Goal: Task Accomplishment & Management: Manage account settings

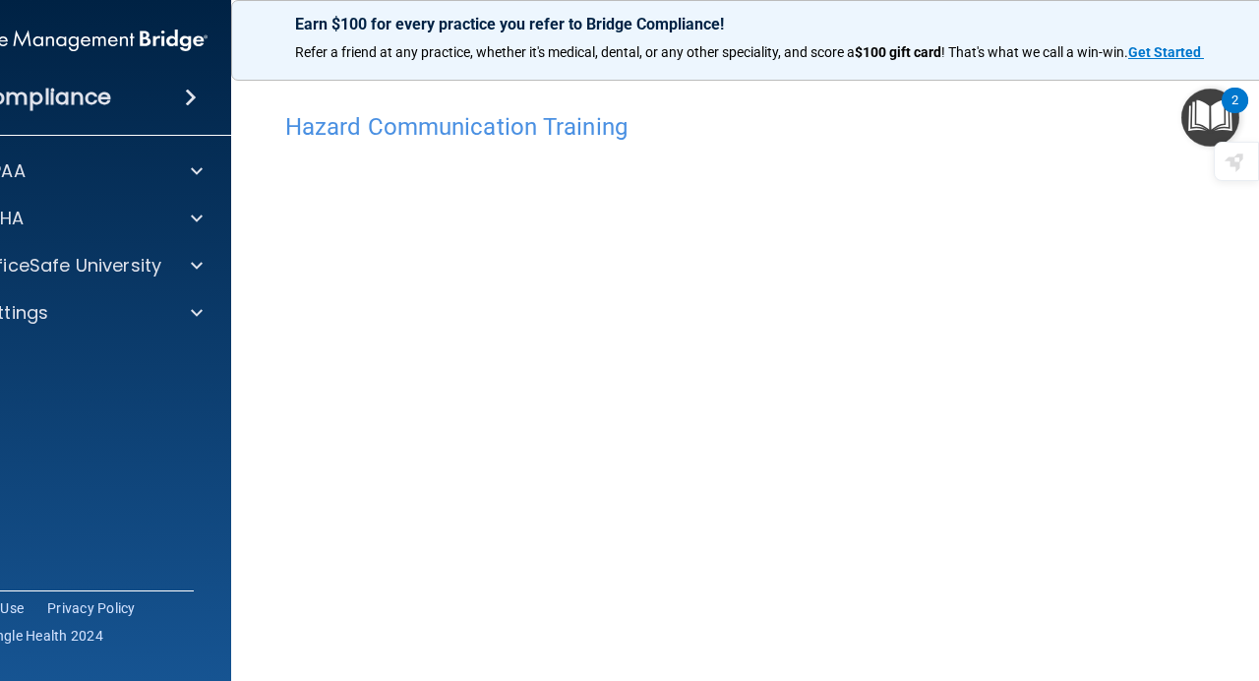
scroll to position [59, 0]
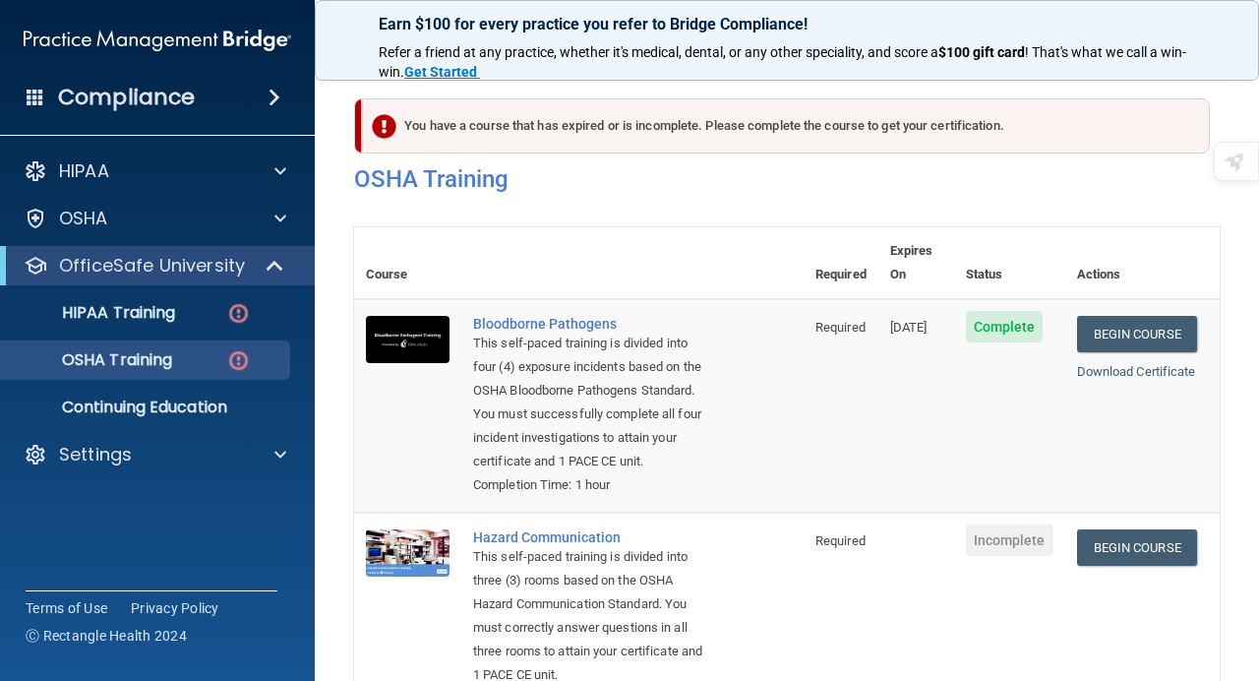
scroll to position [257, 0]
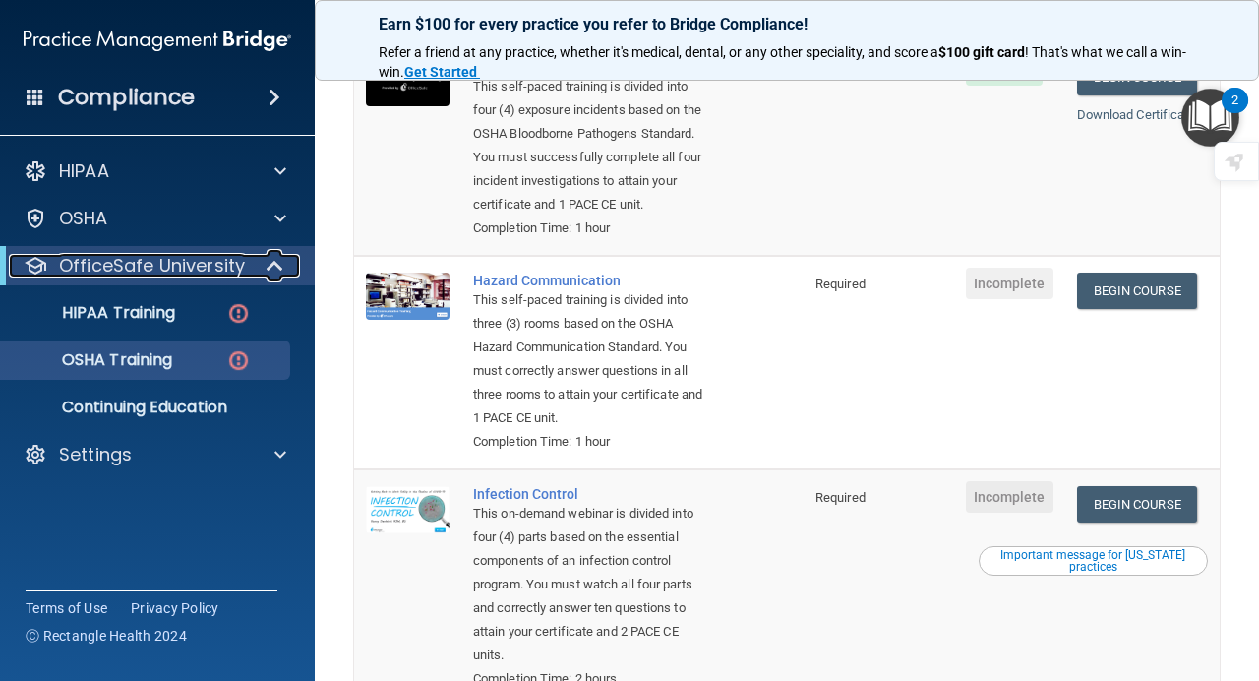
click at [223, 266] on p "OfficeSafe University" at bounding box center [152, 266] width 186 height 24
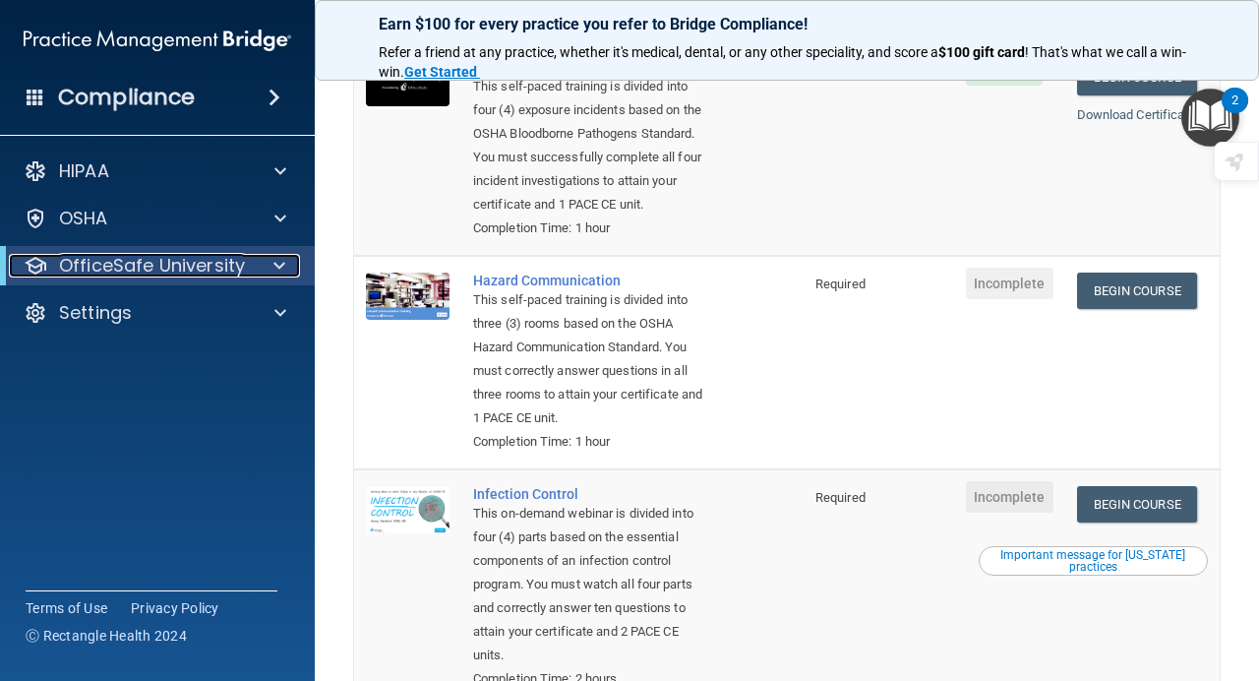
click at [223, 266] on p "OfficeSafe University" at bounding box center [152, 266] width 186 height 24
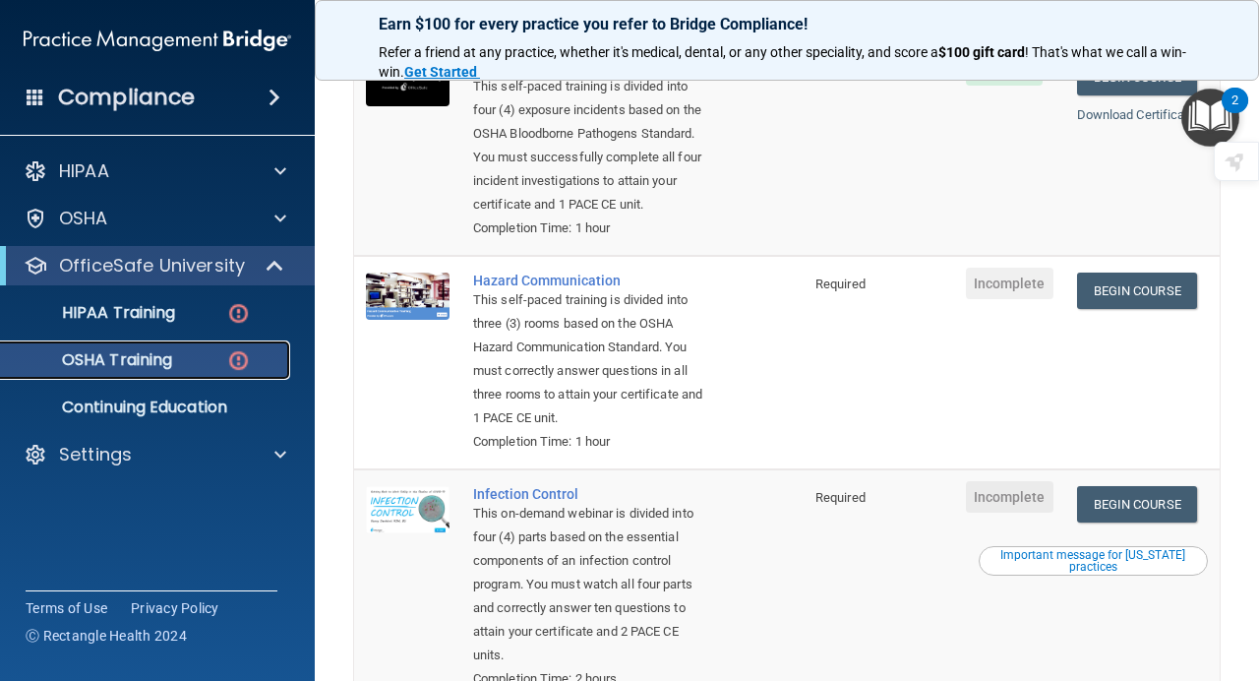
click at [70, 369] on p "OSHA Training" at bounding box center [92, 360] width 159 height 20
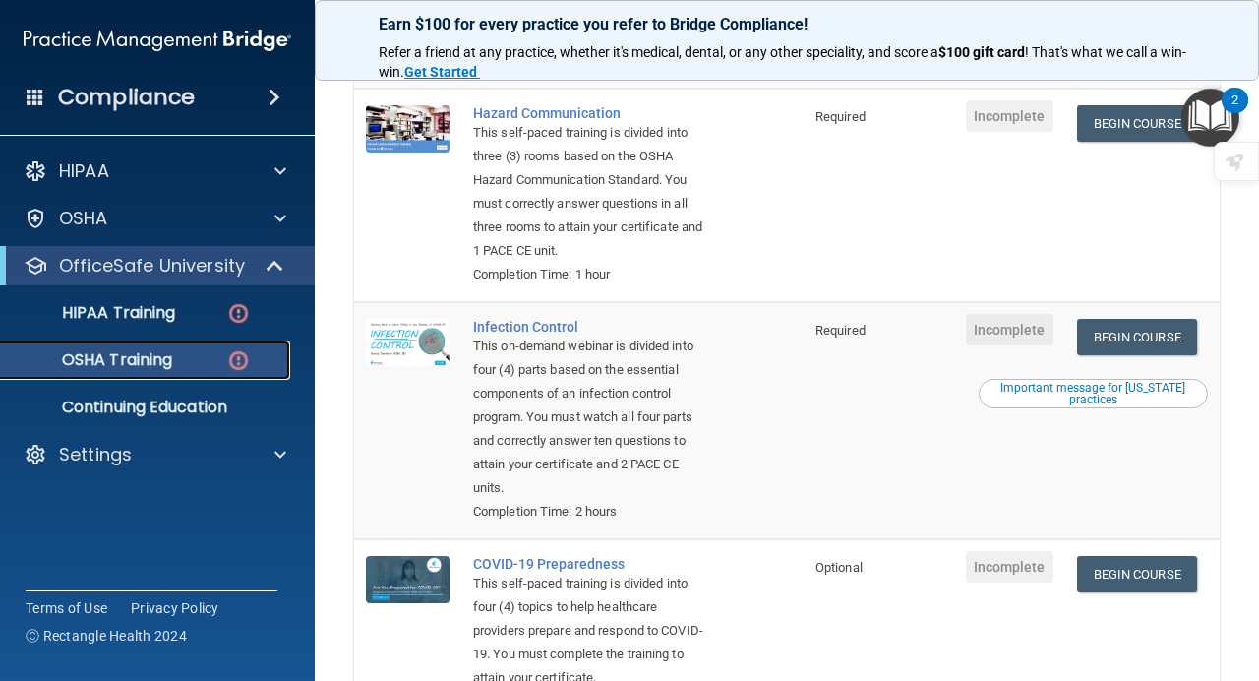
scroll to position [425, 0]
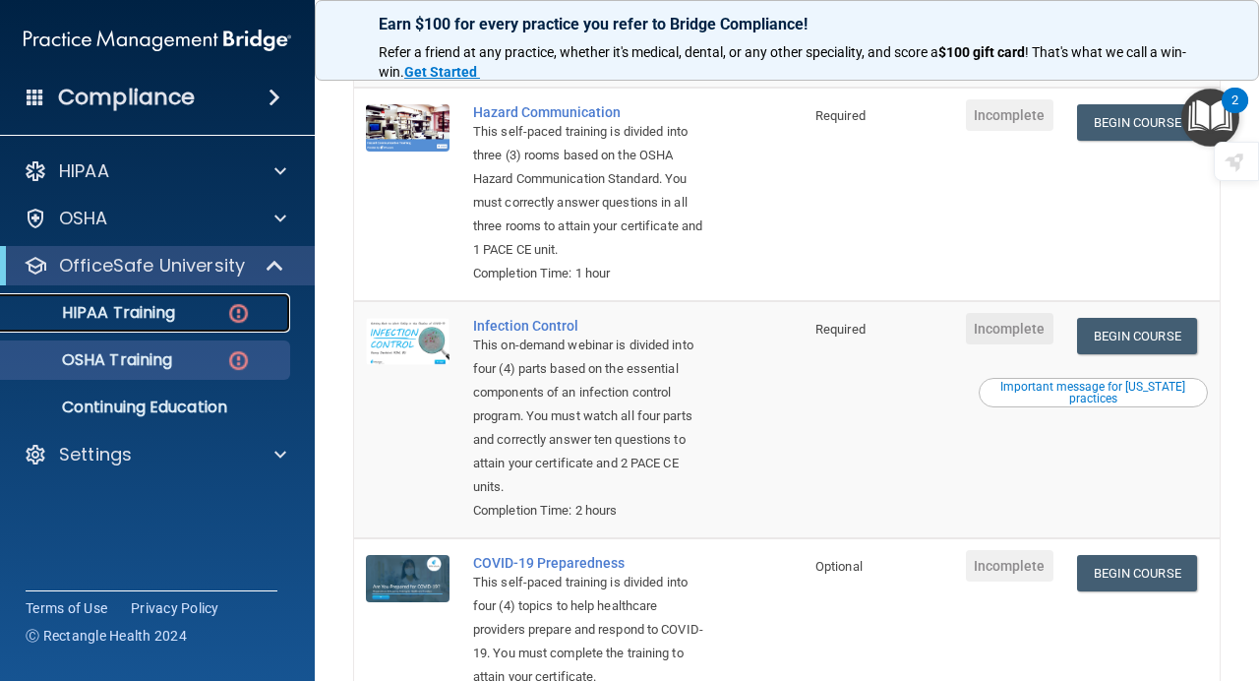
click at [172, 314] on p "HIPAA Training" at bounding box center [94, 313] width 162 height 20
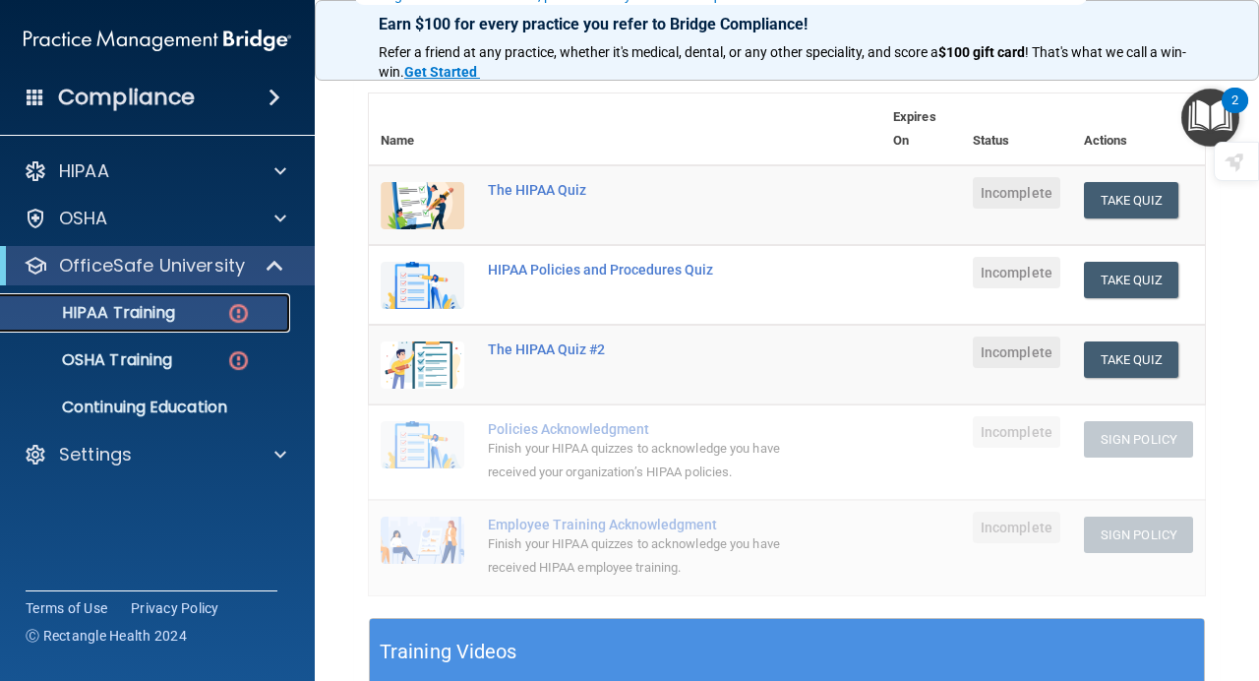
scroll to position [209, 0]
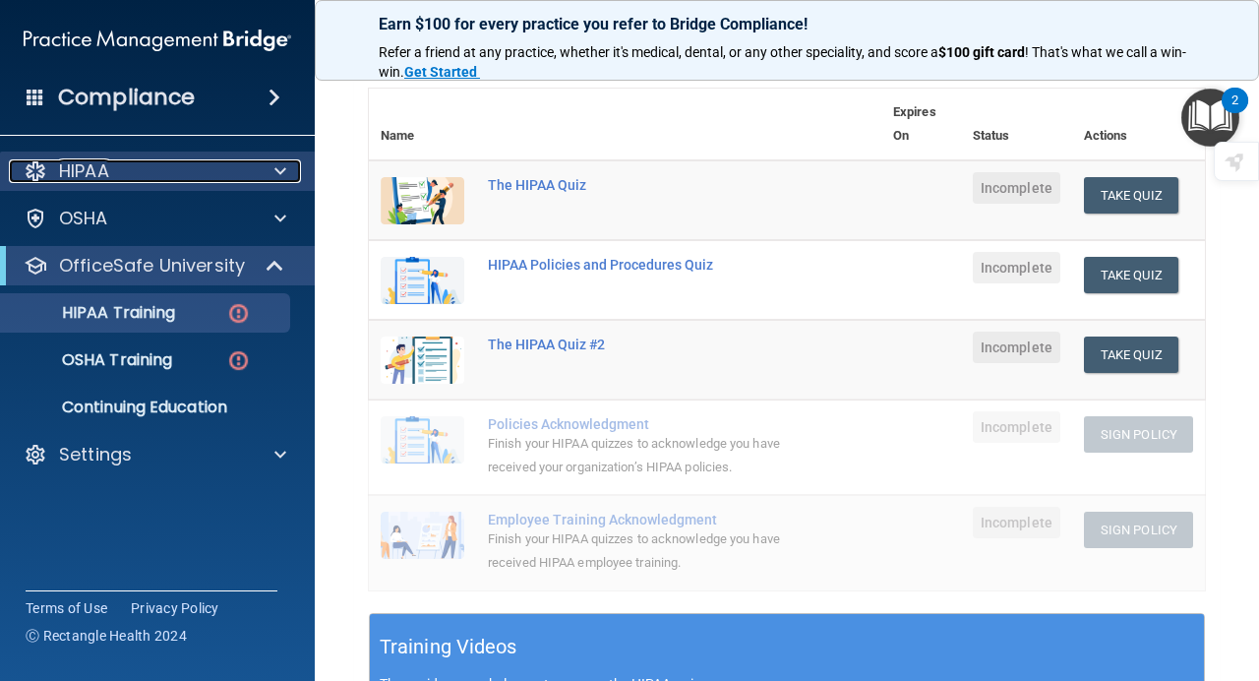
click at [262, 181] on div at bounding box center [277, 171] width 49 height 24
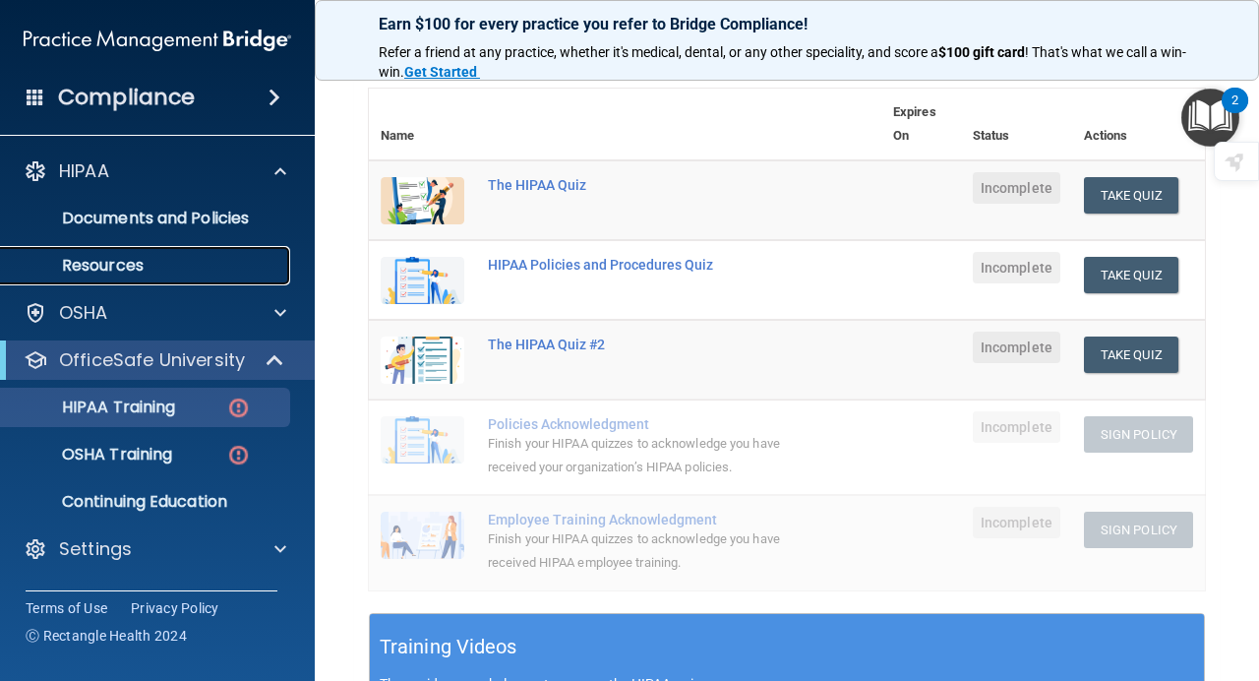
click at [168, 260] on p "Resources" at bounding box center [147, 266] width 269 height 20
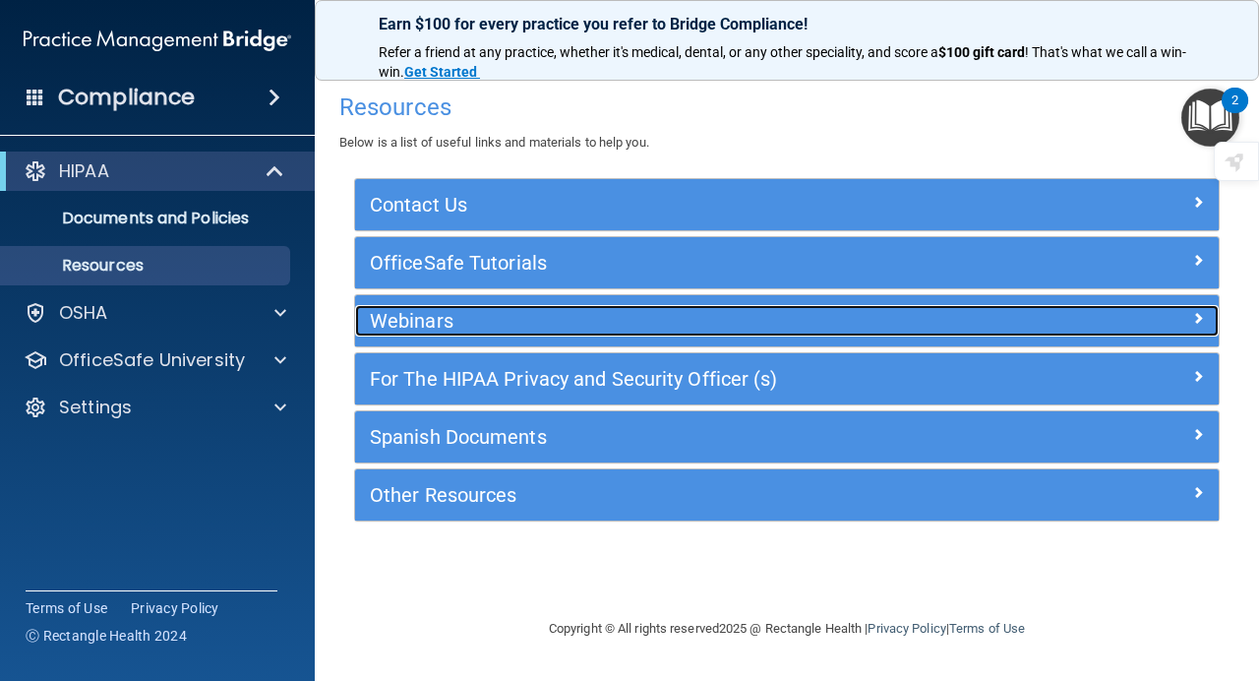
click at [446, 321] on h5 "Webinars" at bounding box center [679, 321] width 619 height 22
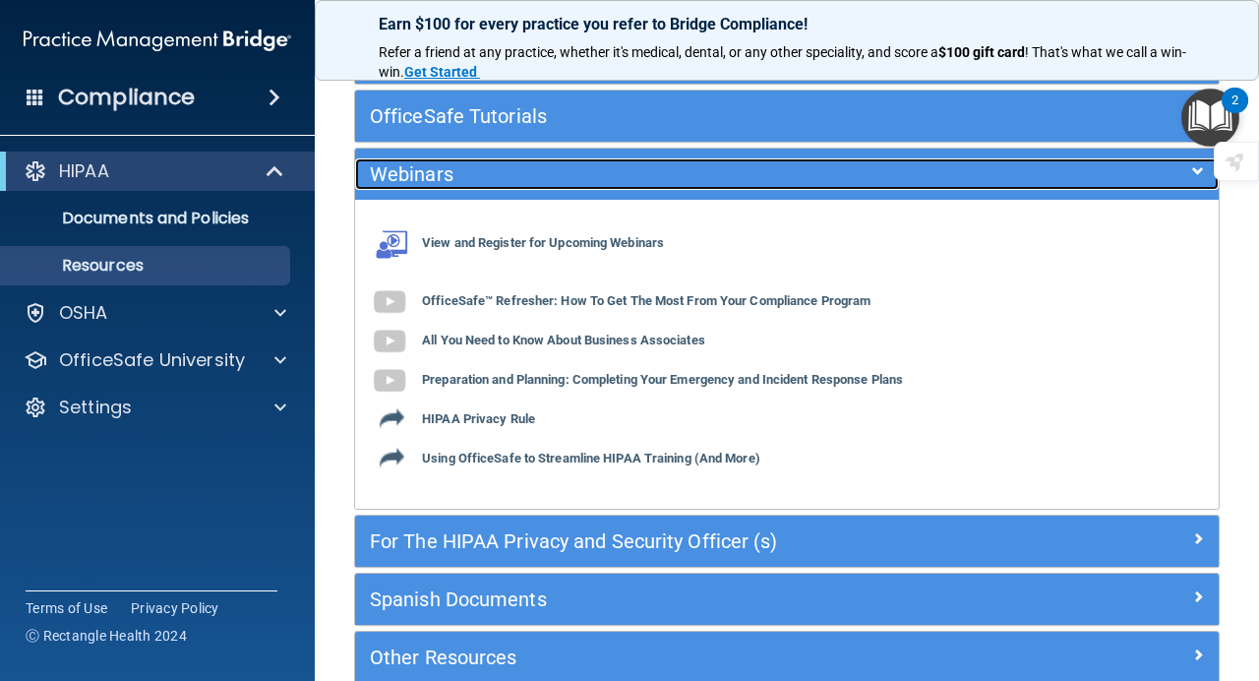
scroll to position [168, 0]
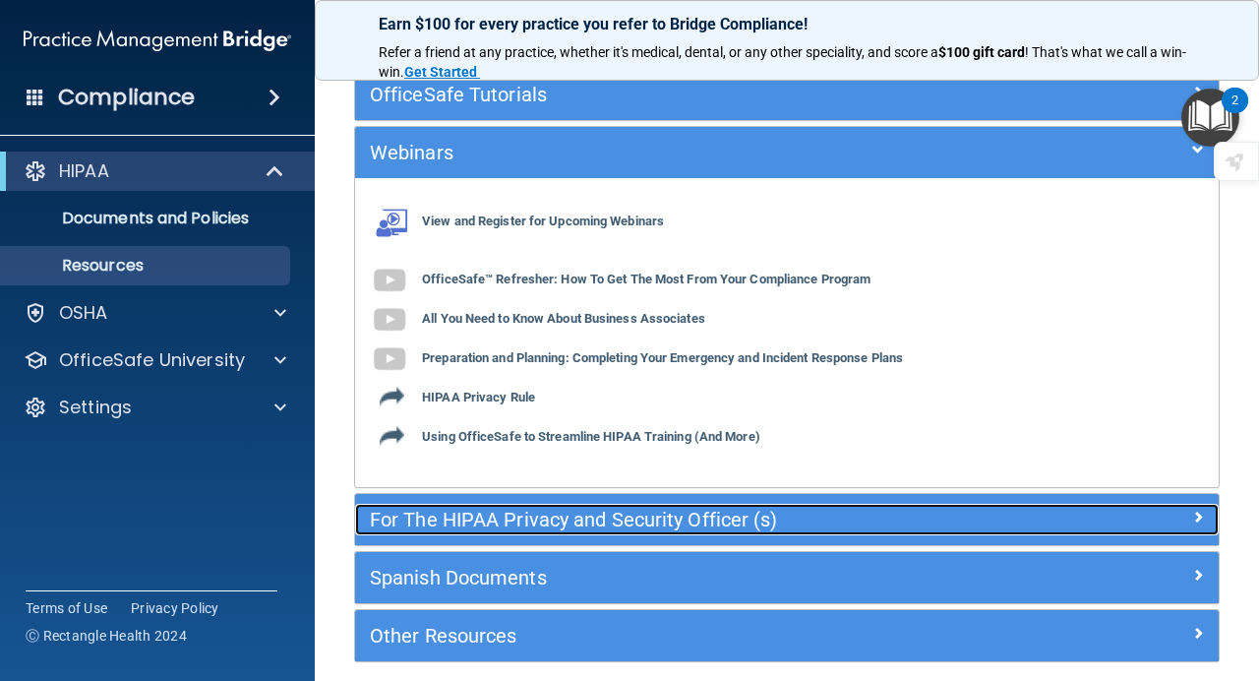
click at [509, 506] on div "For The HIPAA Privacy and Security Officer (s)" at bounding box center [679, 519] width 648 height 31
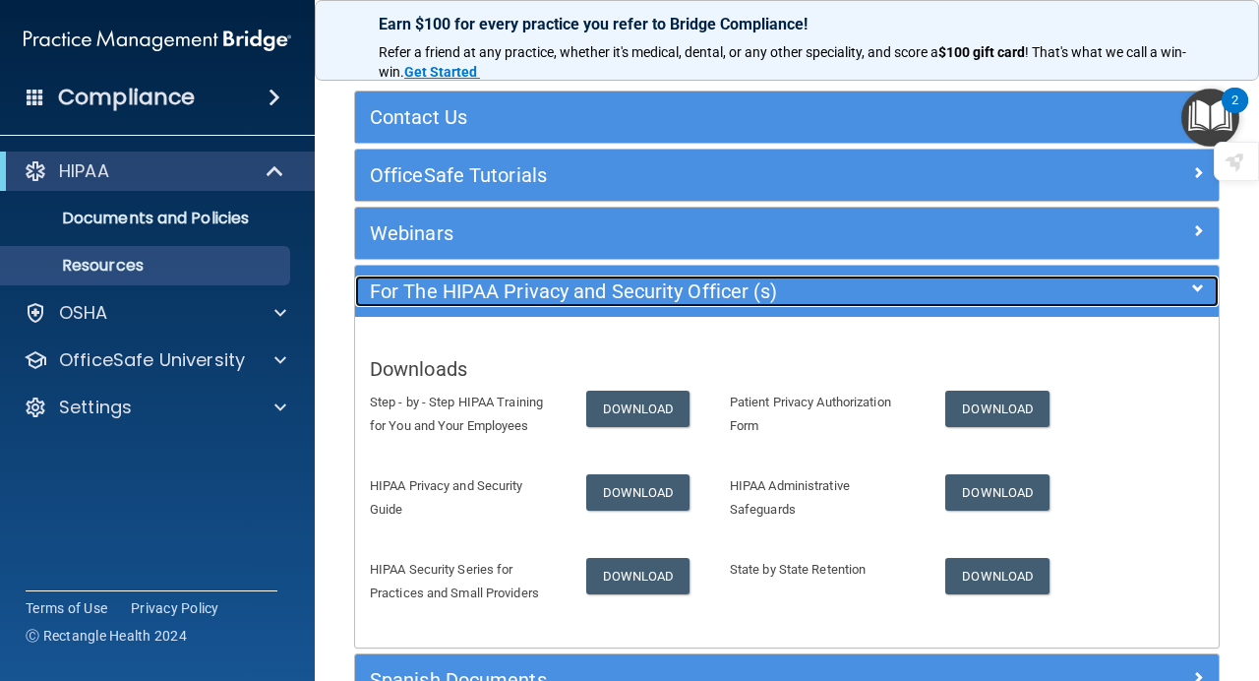
scroll to position [0, 0]
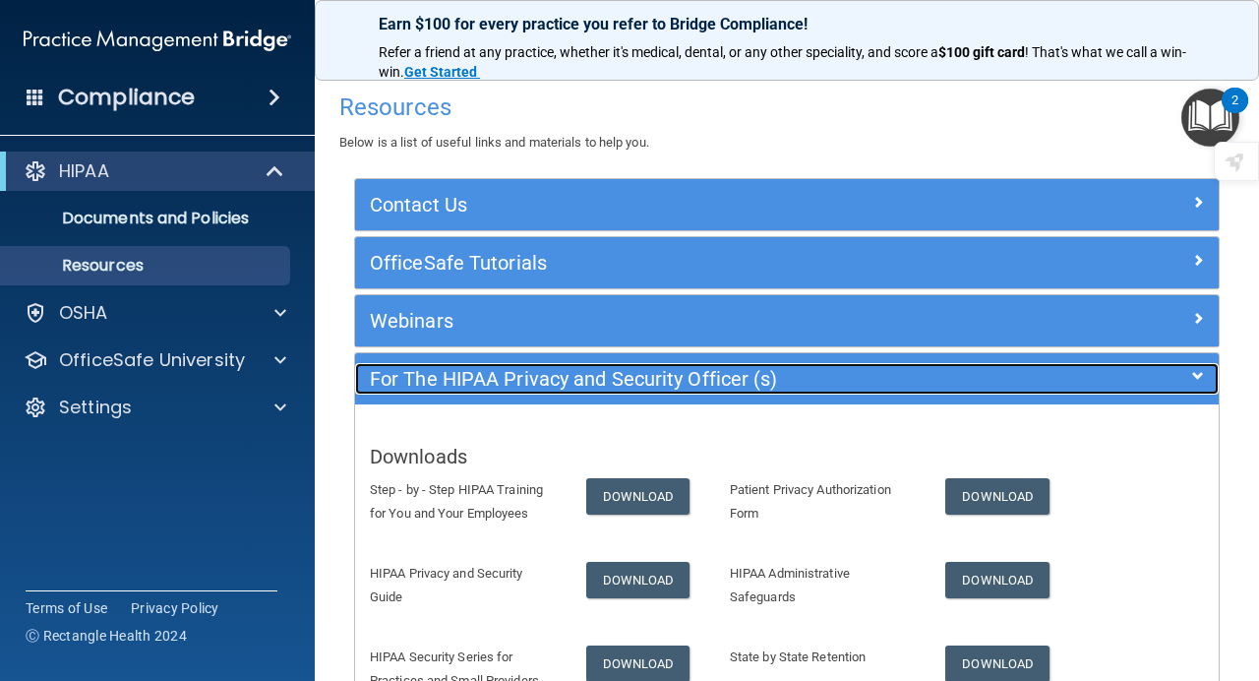
click at [1193, 380] on span at bounding box center [1198, 376] width 12 height 24
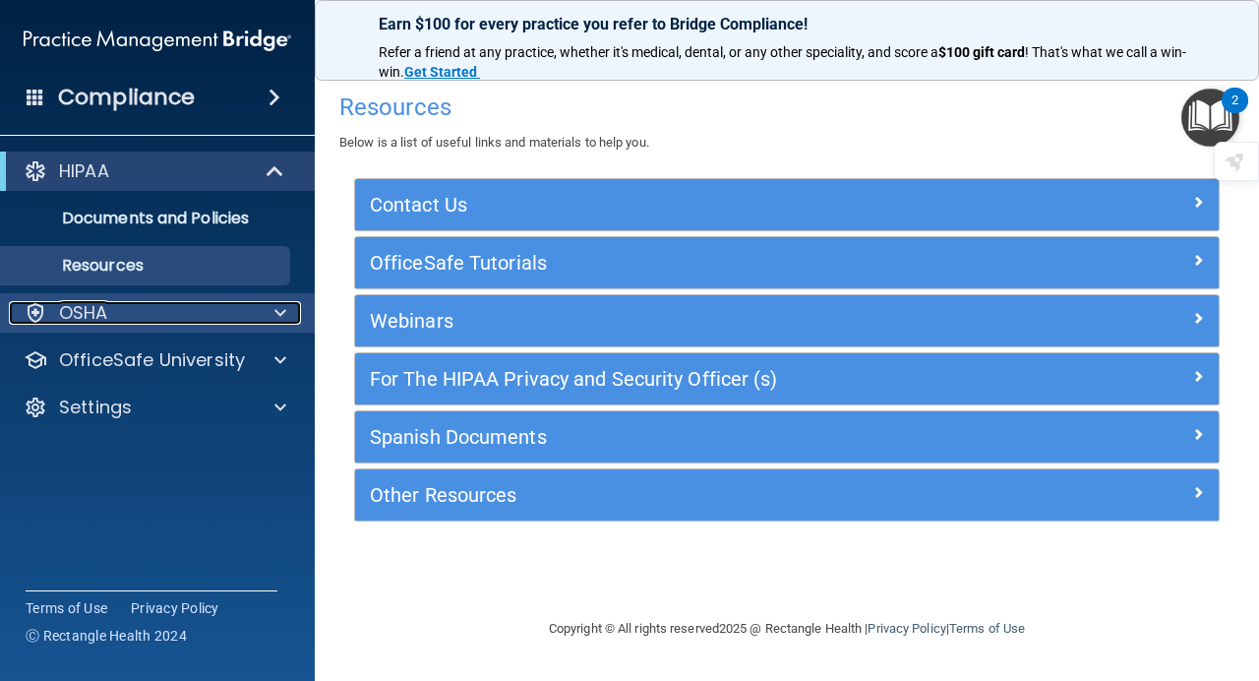
click at [134, 309] on div "OSHA" at bounding box center [131, 313] width 244 height 24
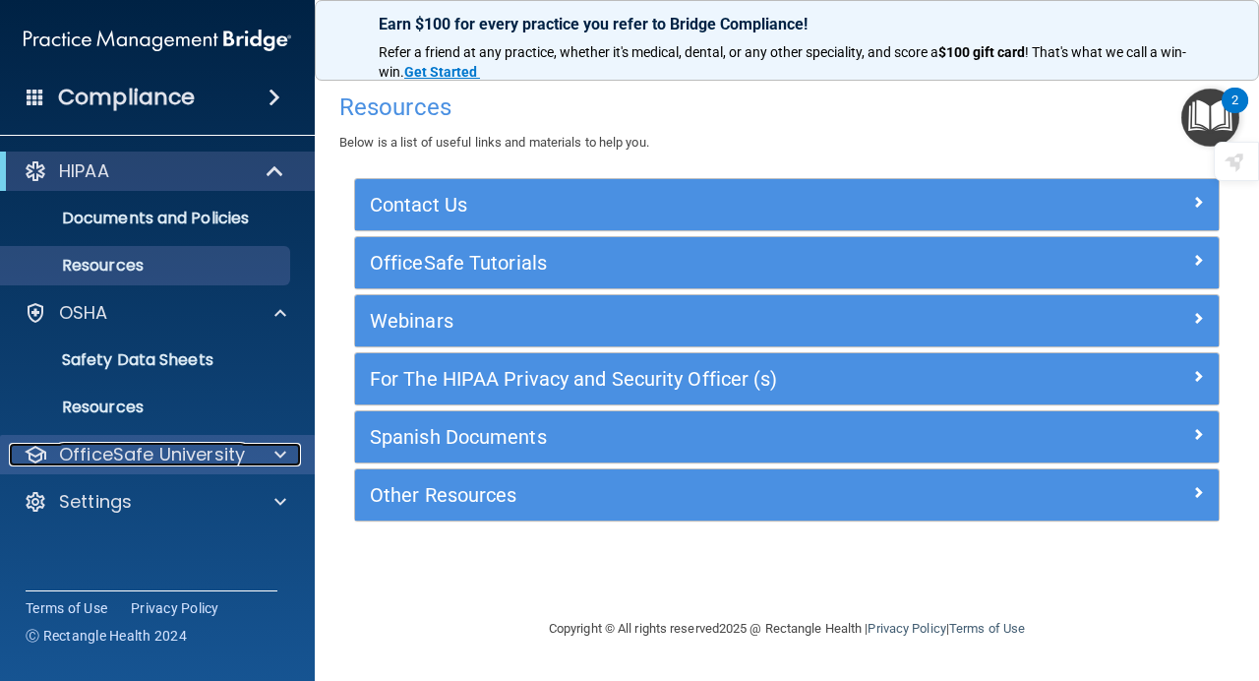
click at [261, 462] on div at bounding box center [277, 455] width 49 height 24
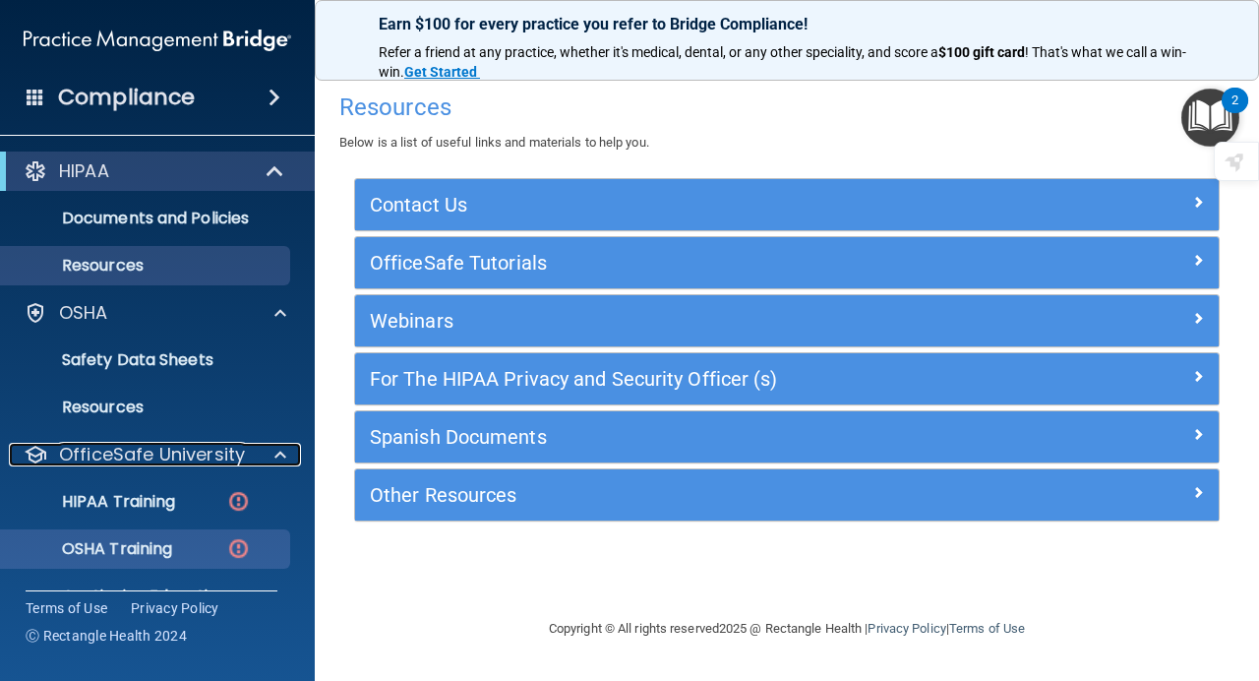
scroll to position [89, 0]
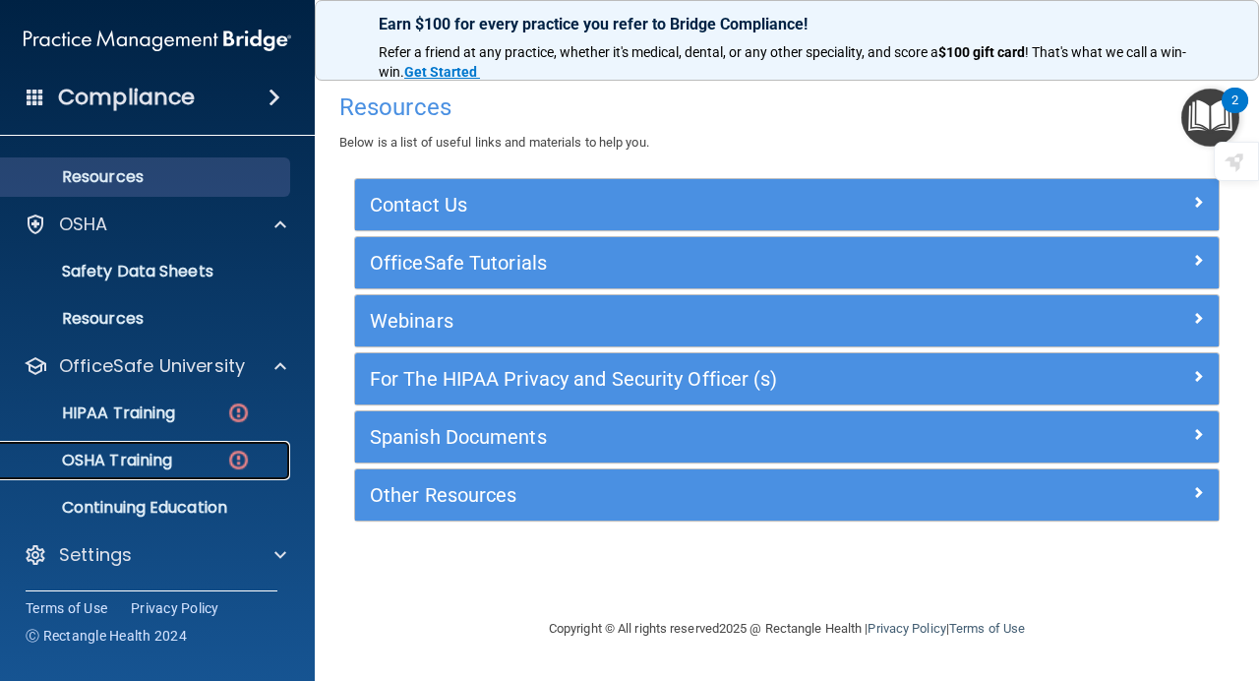
click at [118, 450] on p "OSHA Training" at bounding box center [92, 460] width 159 height 20
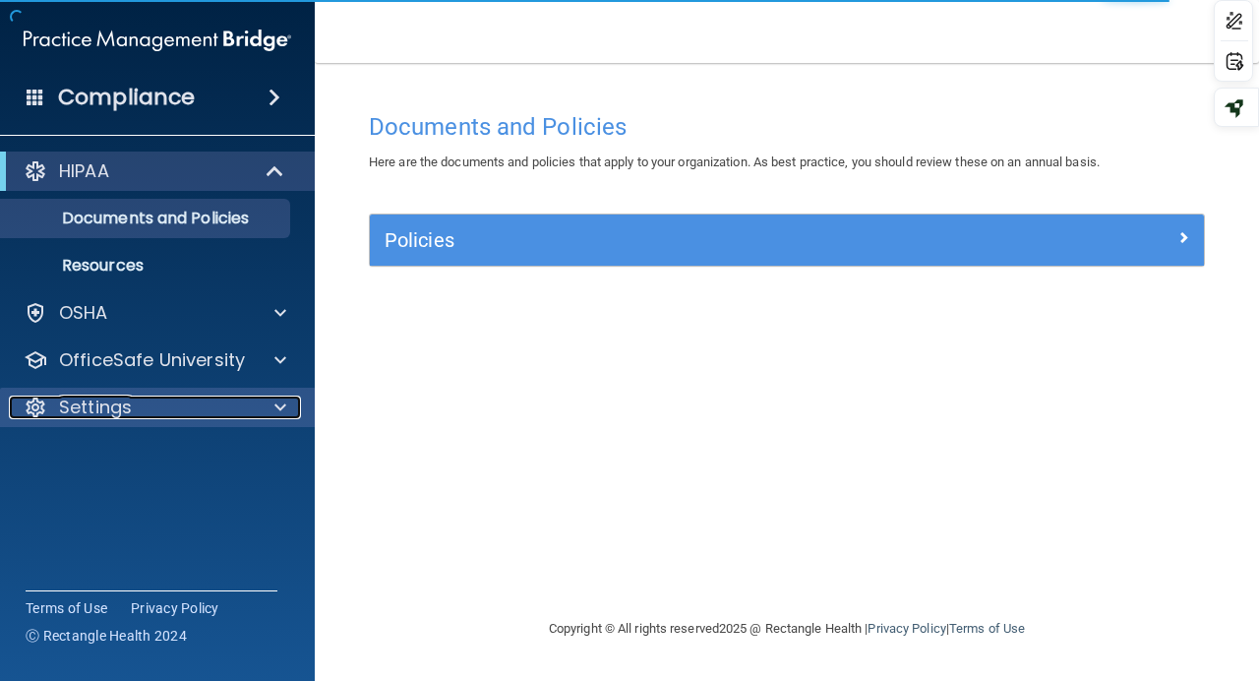
click at [185, 410] on div "Settings" at bounding box center [131, 407] width 244 height 24
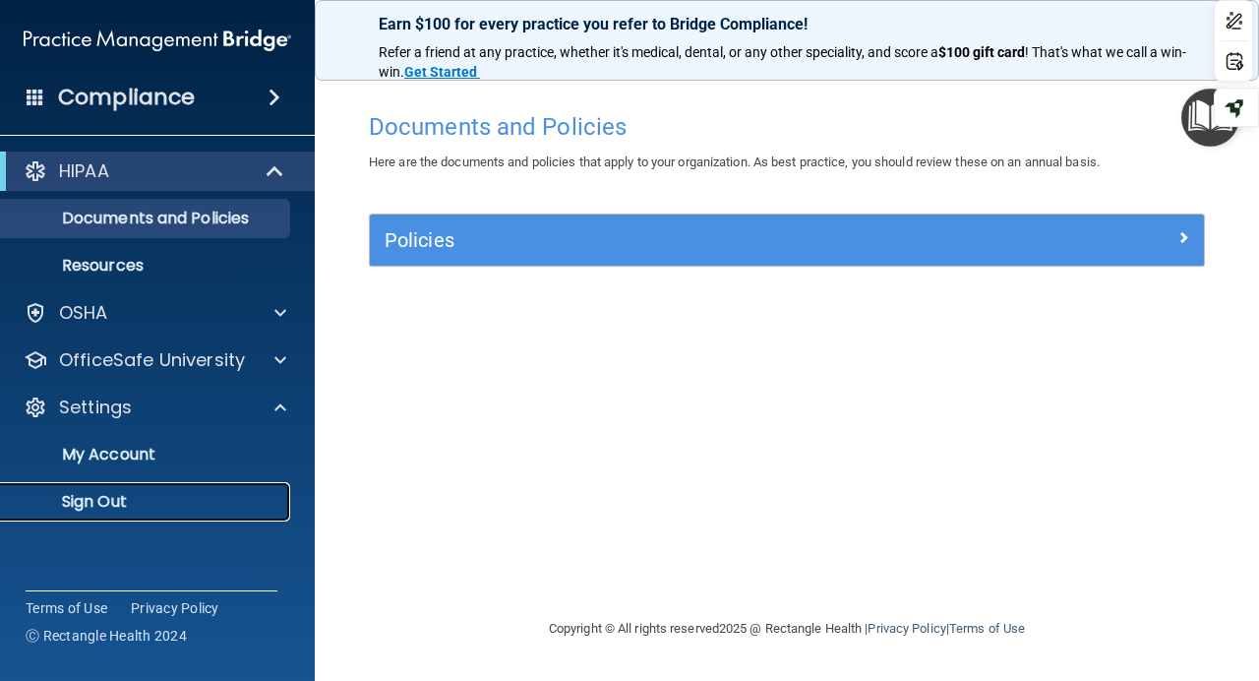
click at [121, 506] on p "Sign Out" at bounding box center [147, 502] width 269 height 20
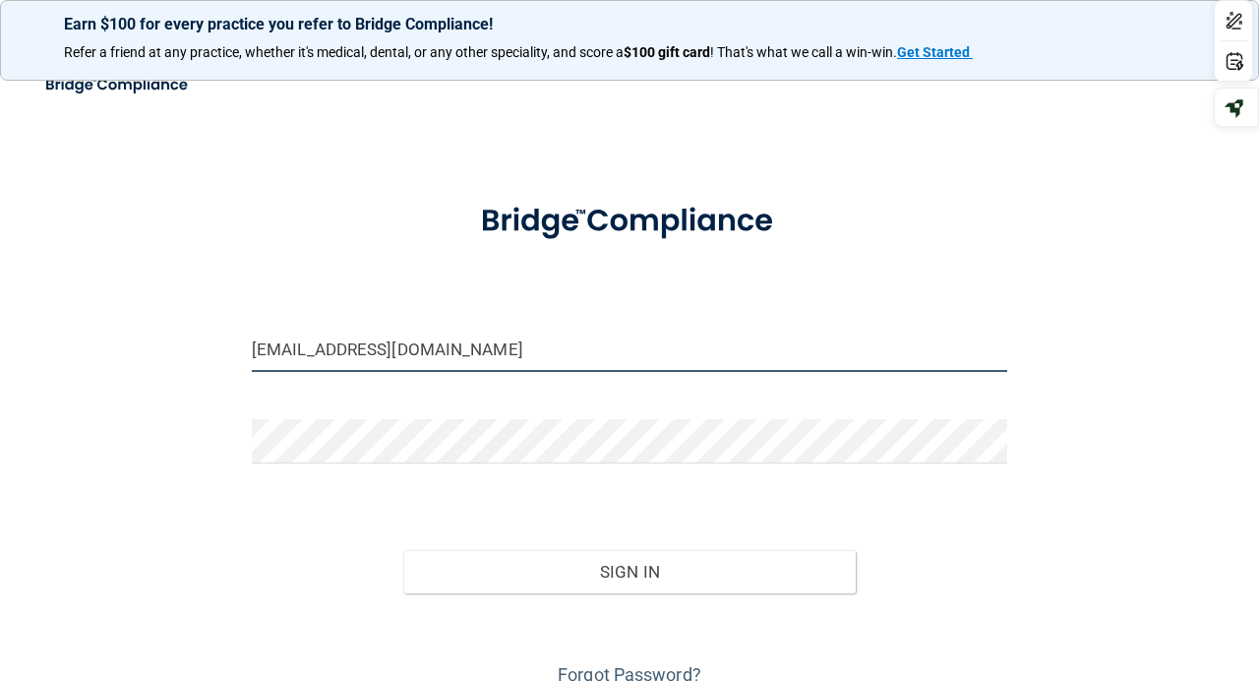
click at [469, 352] on input "[EMAIL_ADDRESS][DOMAIN_NAME]" at bounding box center [629, 350] width 755 height 44
drag, startPoint x: 469, startPoint y: 352, endPoint x: 114, endPoint y: 324, distance: 356.2
click at [114, 324] on div "pakhrin501@gmail.com Invalid email/password. You don't have permission to acces…" at bounding box center [629, 387] width 1180 height 609
type input "doc@signaturesmilestx.com"
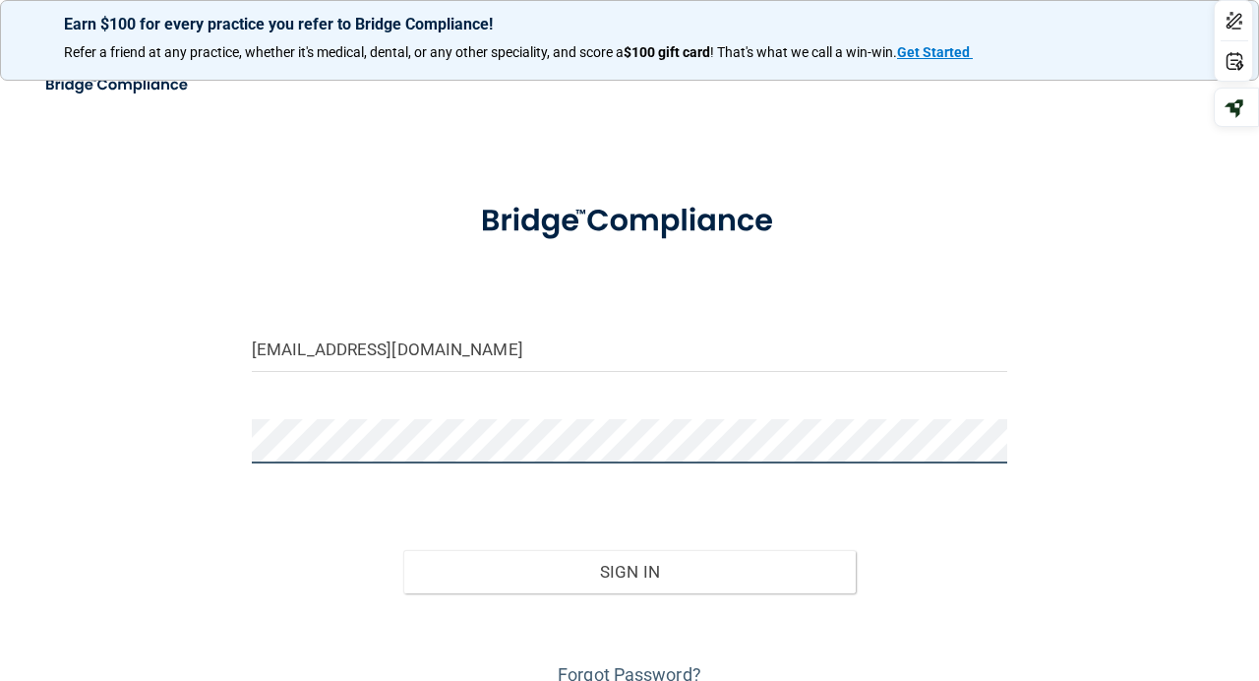
click at [403, 550] on button "Sign In" at bounding box center [629, 571] width 453 height 43
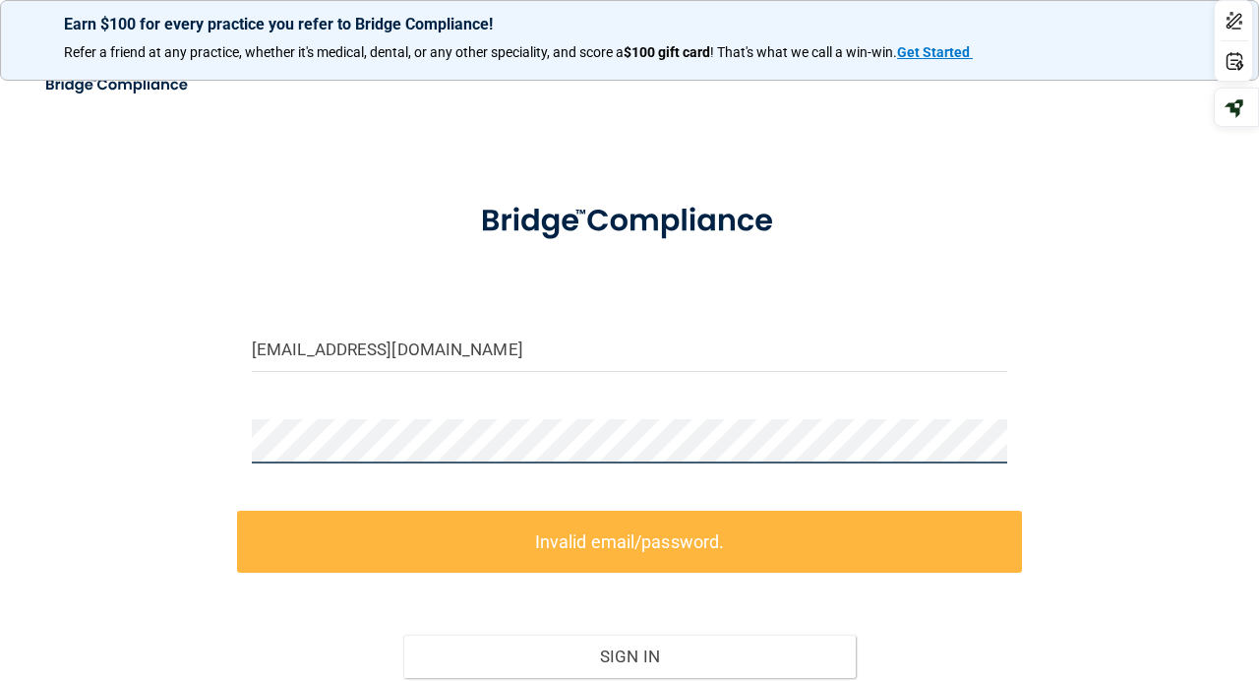
click at [93, 446] on div "doc@signaturesmilestx.com Invalid email/password. You don't have permission to …" at bounding box center [629, 429] width 1180 height 693
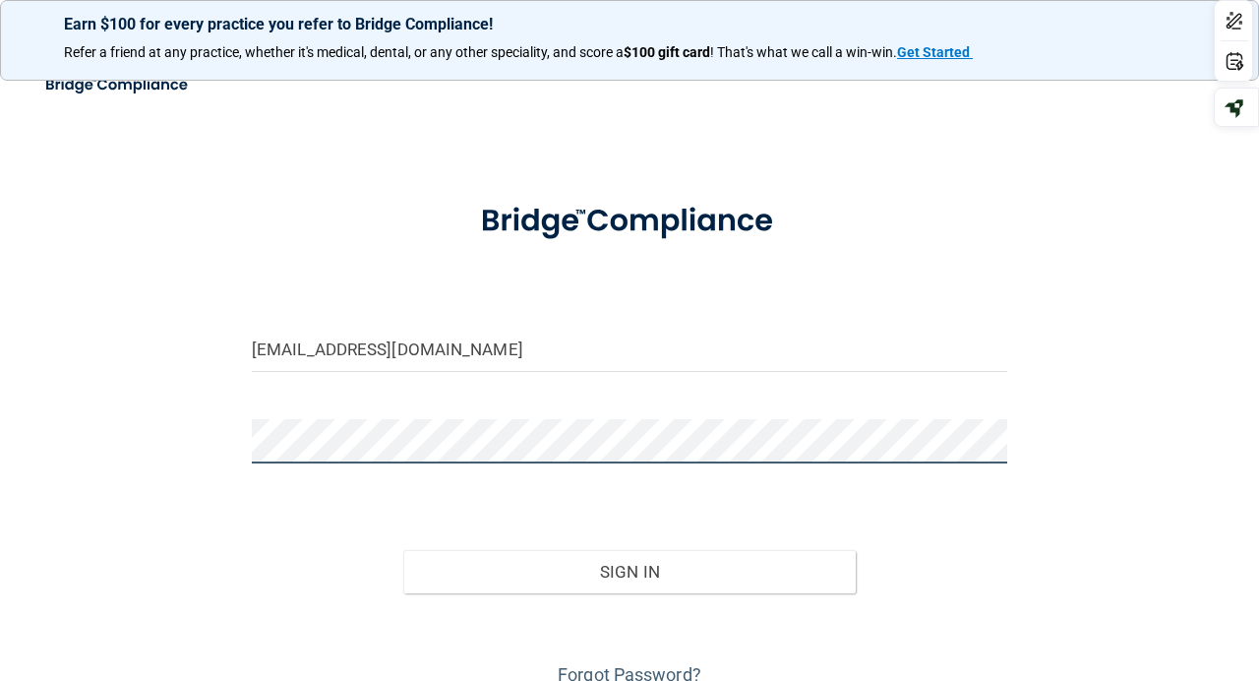
click at [403, 550] on button "Sign In" at bounding box center [629, 571] width 453 height 43
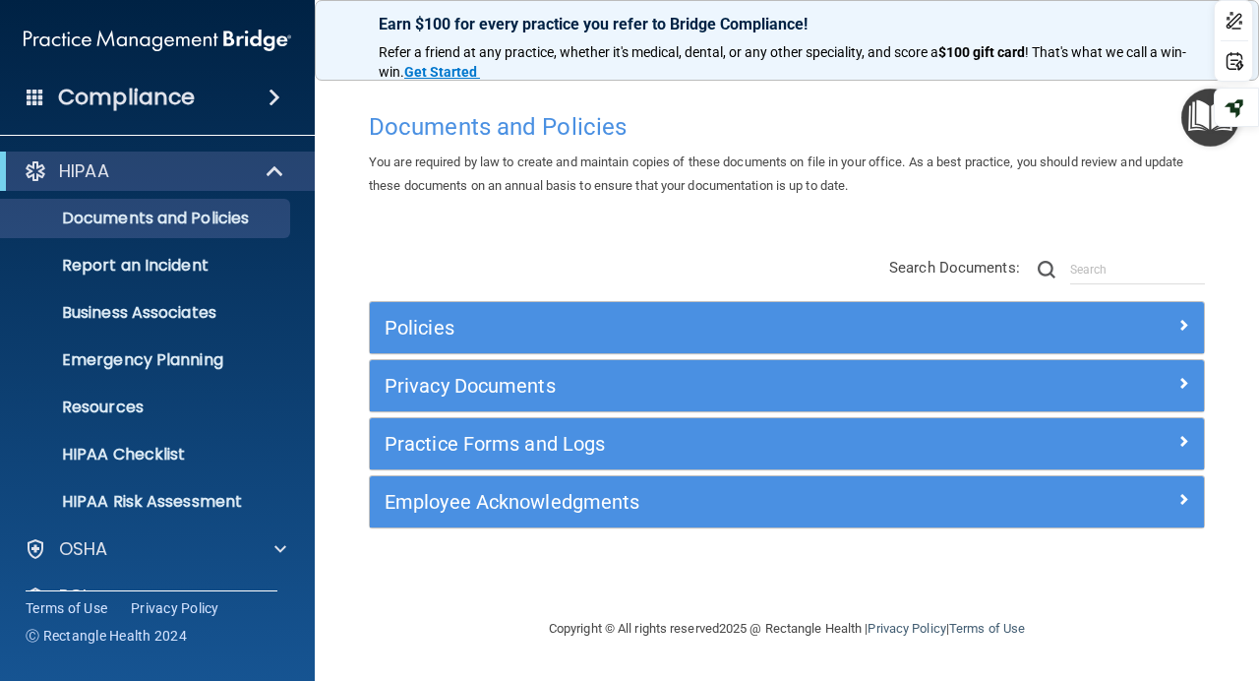
scroll to position [136, 0]
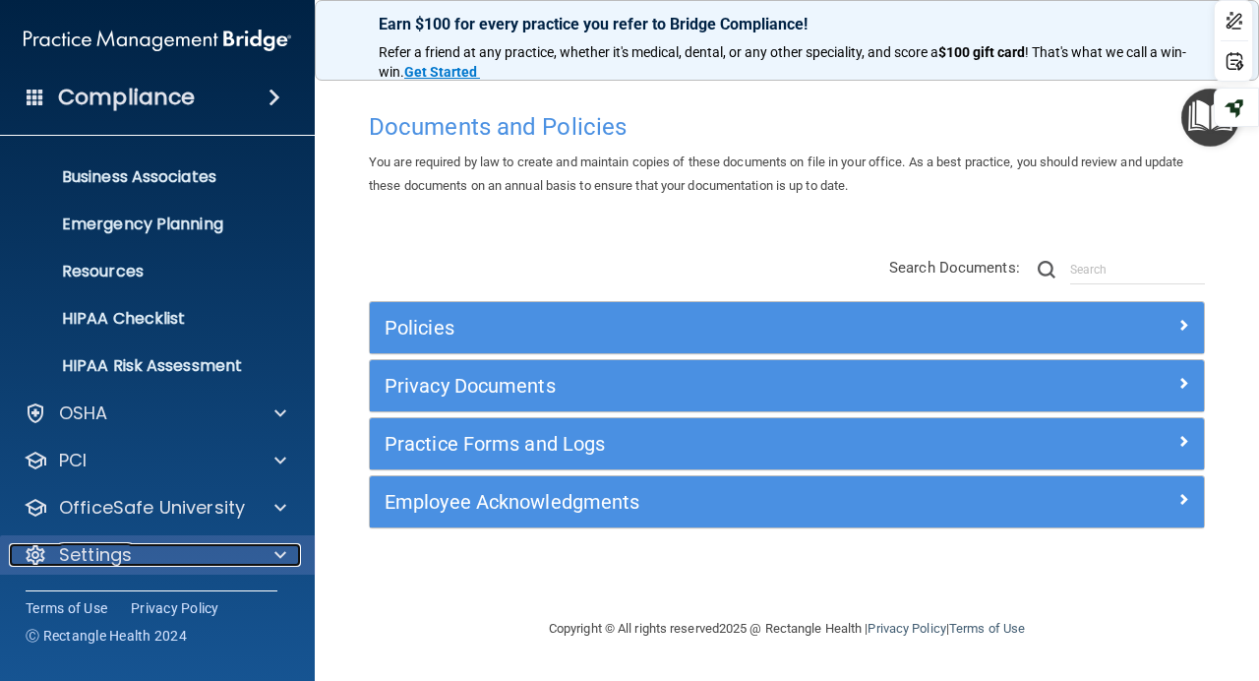
click at [259, 565] on div at bounding box center [277, 555] width 49 height 24
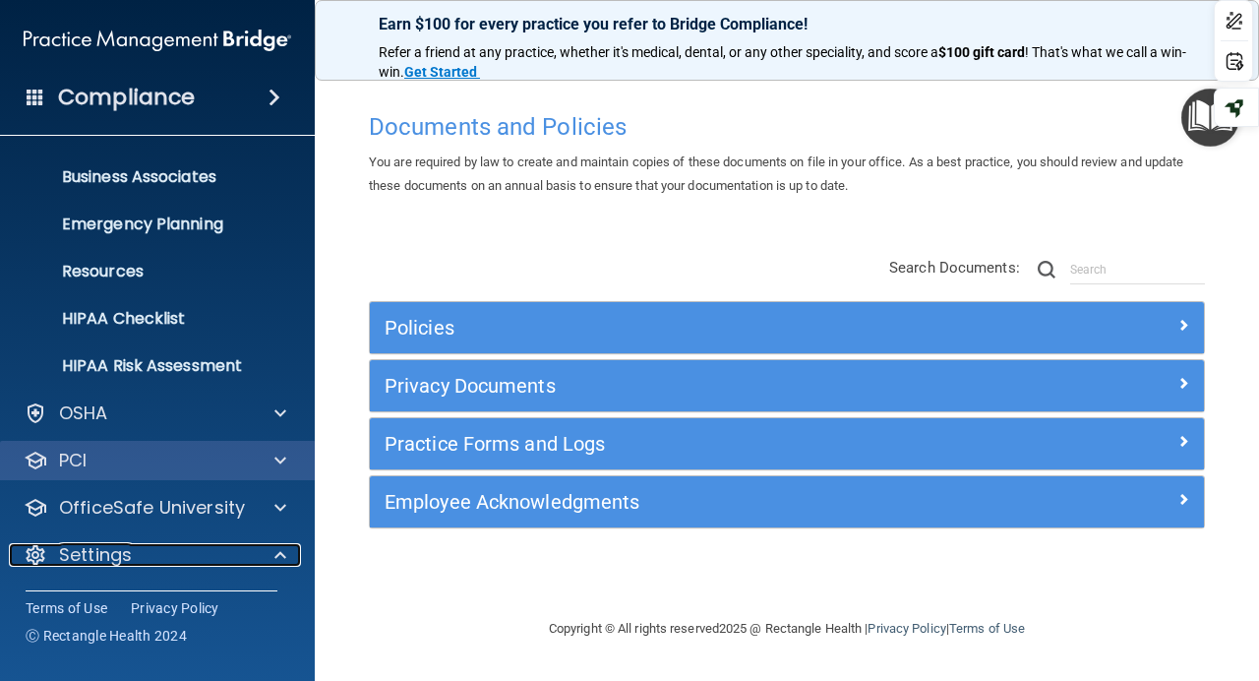
scroll to position [324, 0]
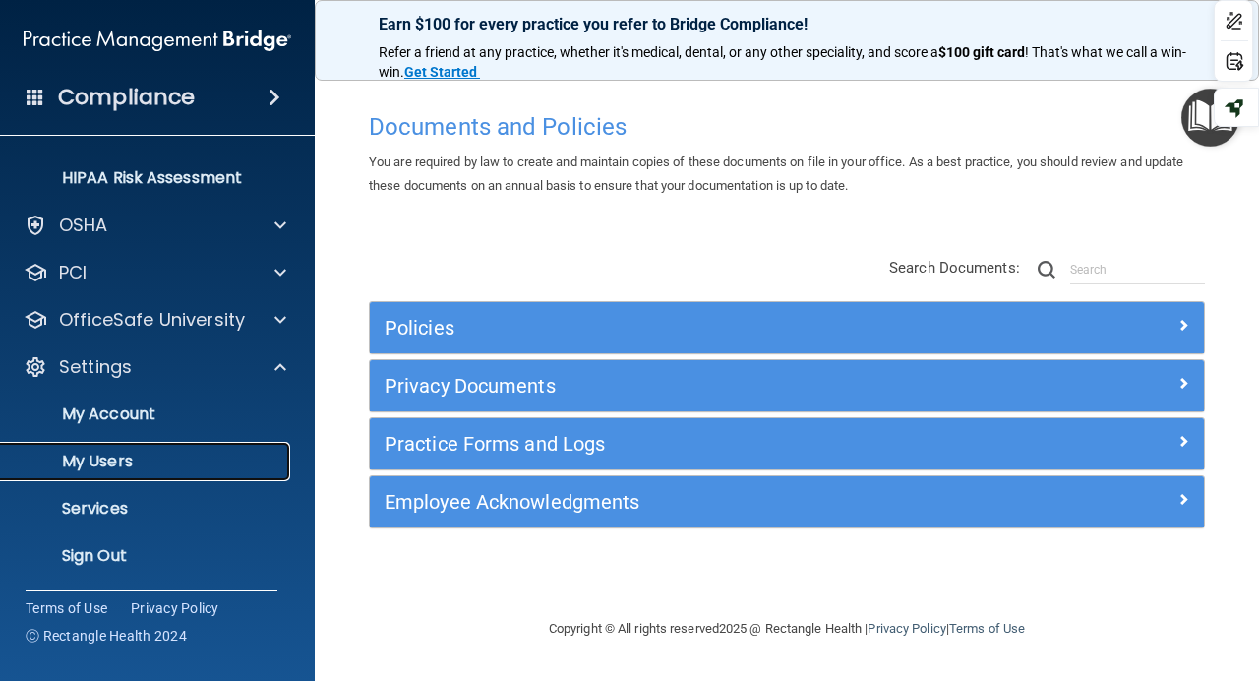
click at [114, 461] on p "My Users" at bounding box center [147, 461] width 269 height 20
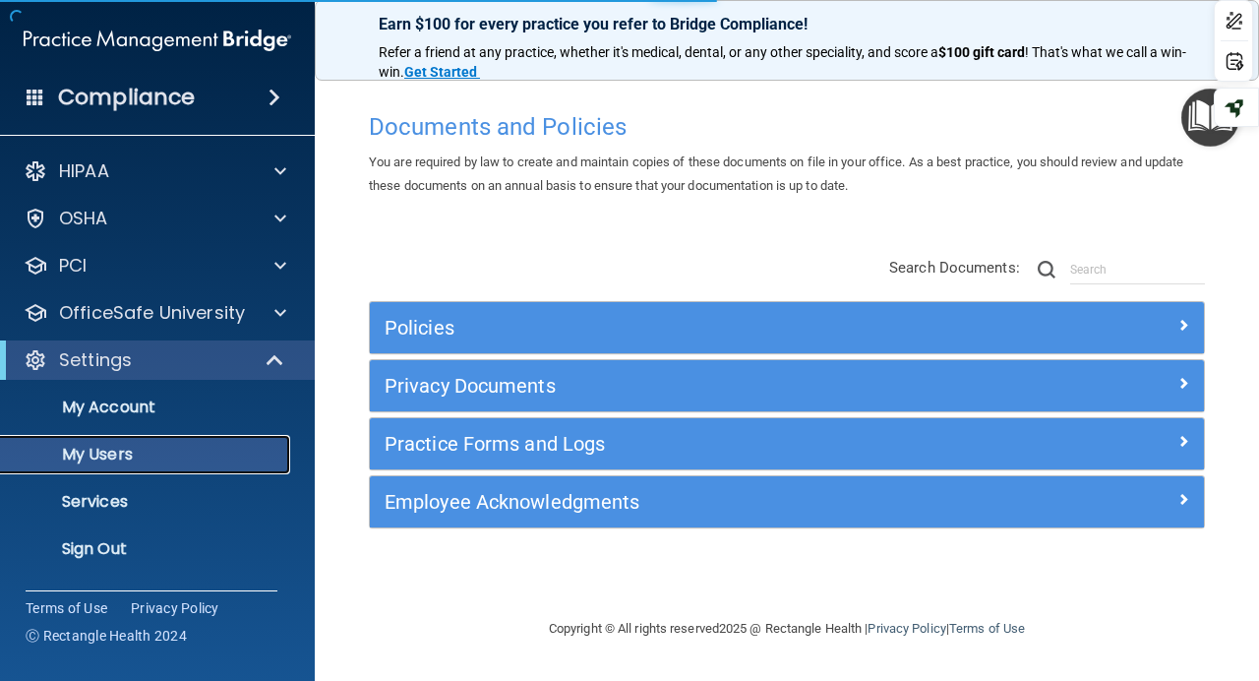
select select "20"
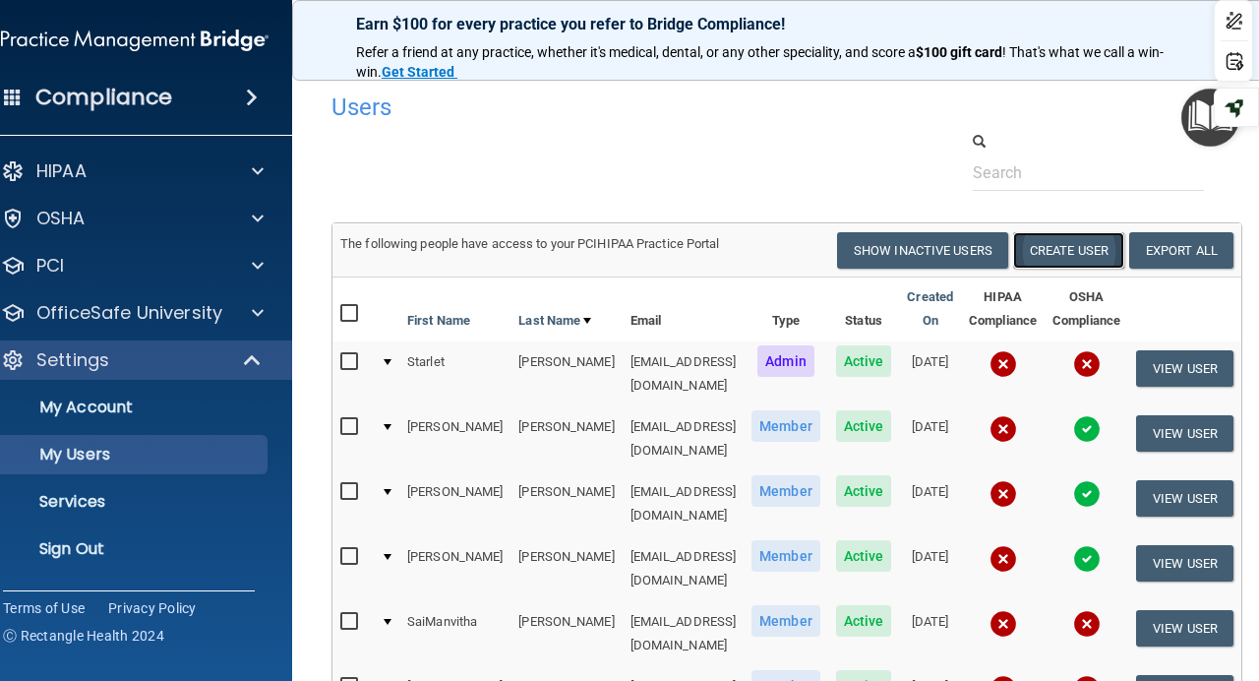
click at [1099, 256] on button "Create User" at bounding box center [1068, 250] width 111 height 36
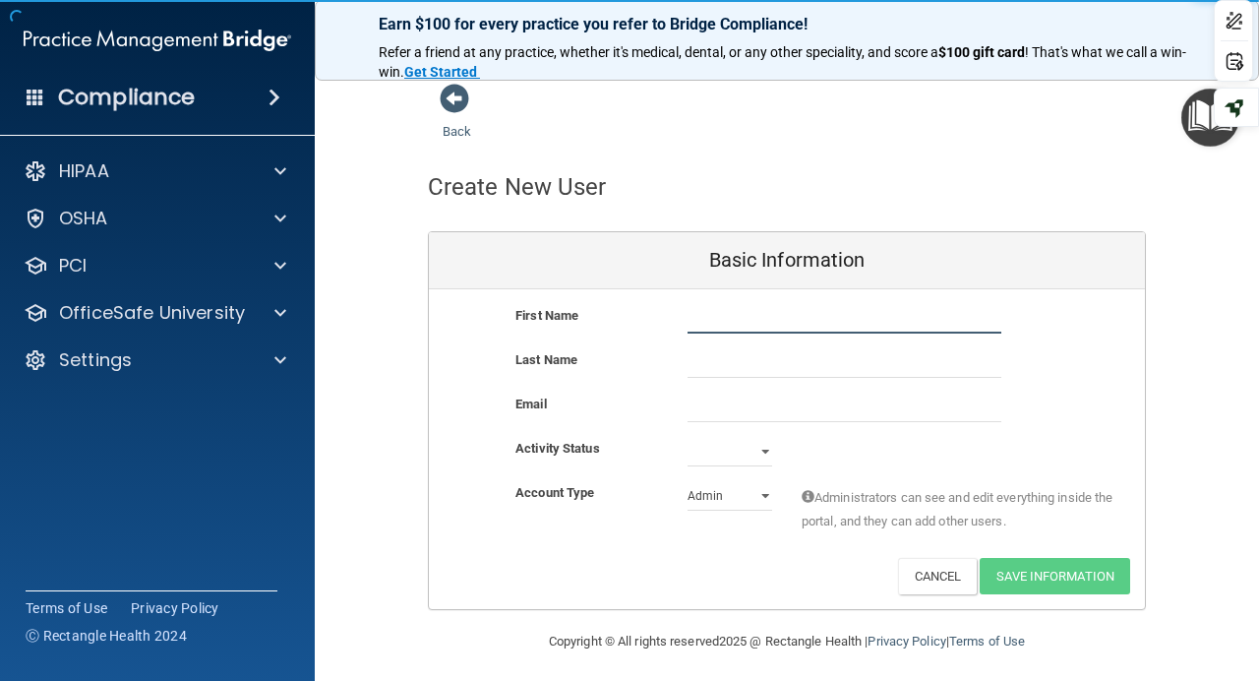
click at [909, 322] on input "text" at bounding box center [844, 319] width 314 height 30
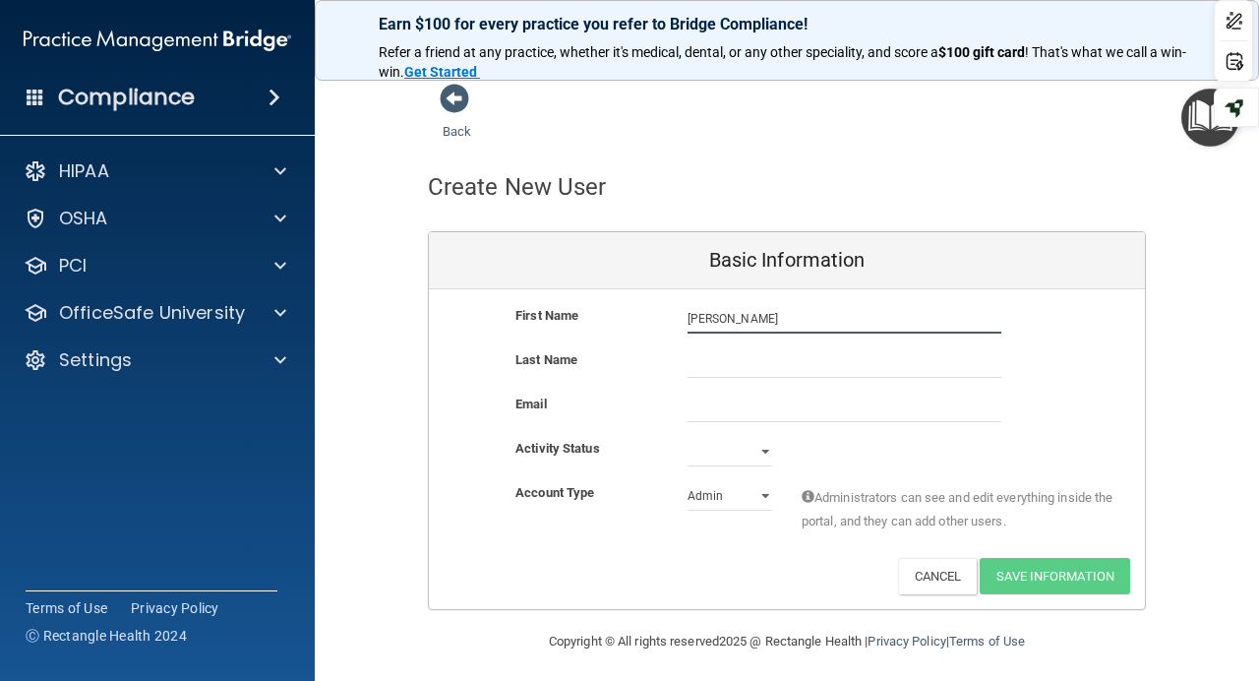
type input "Kaylie"
click at [826, 368] on input "text" at bounding box center [844, 363] width 314 height 30
type input "Coone"
click at [801, 411] on input "email" at bounding box center [844, 407] width 314 height 30
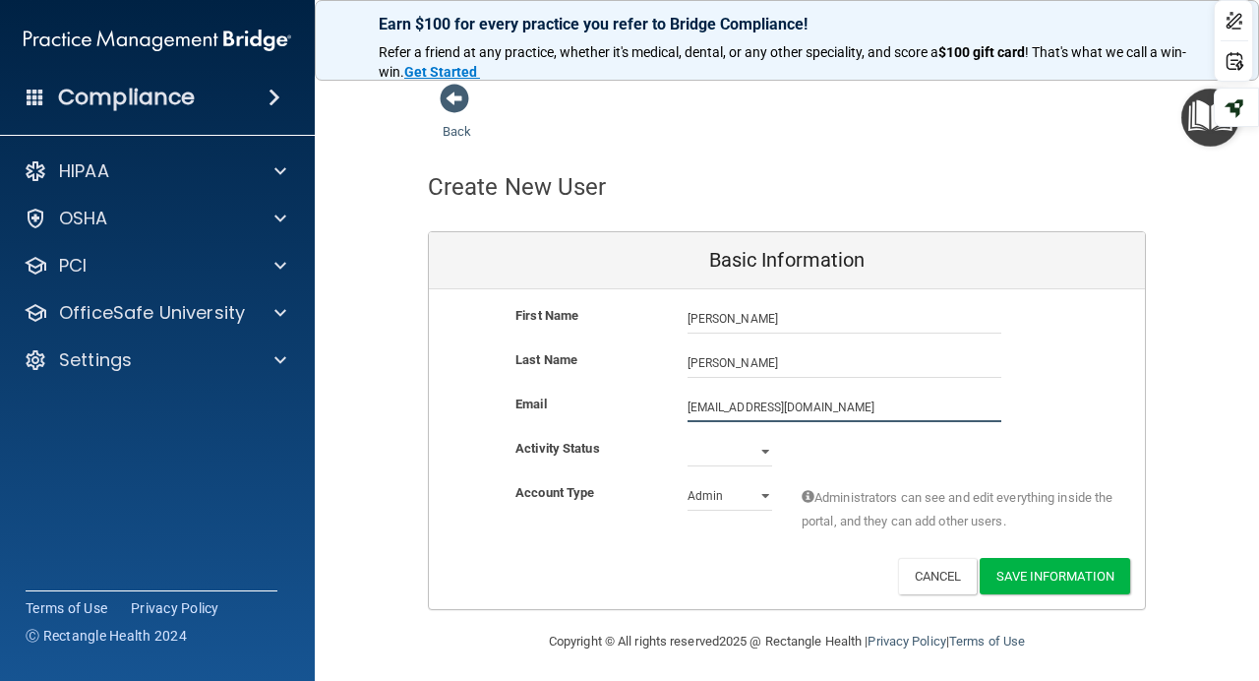
type input "Kcoone08@gmail.com"
click at [757, 502] on select "Admin Member" at bounding box center [729, 496] width 85 height 30
select select "practice_member"
click at [1021, 573] on button "Save Information" at bounding box center [1055, 576] width 150 height 36
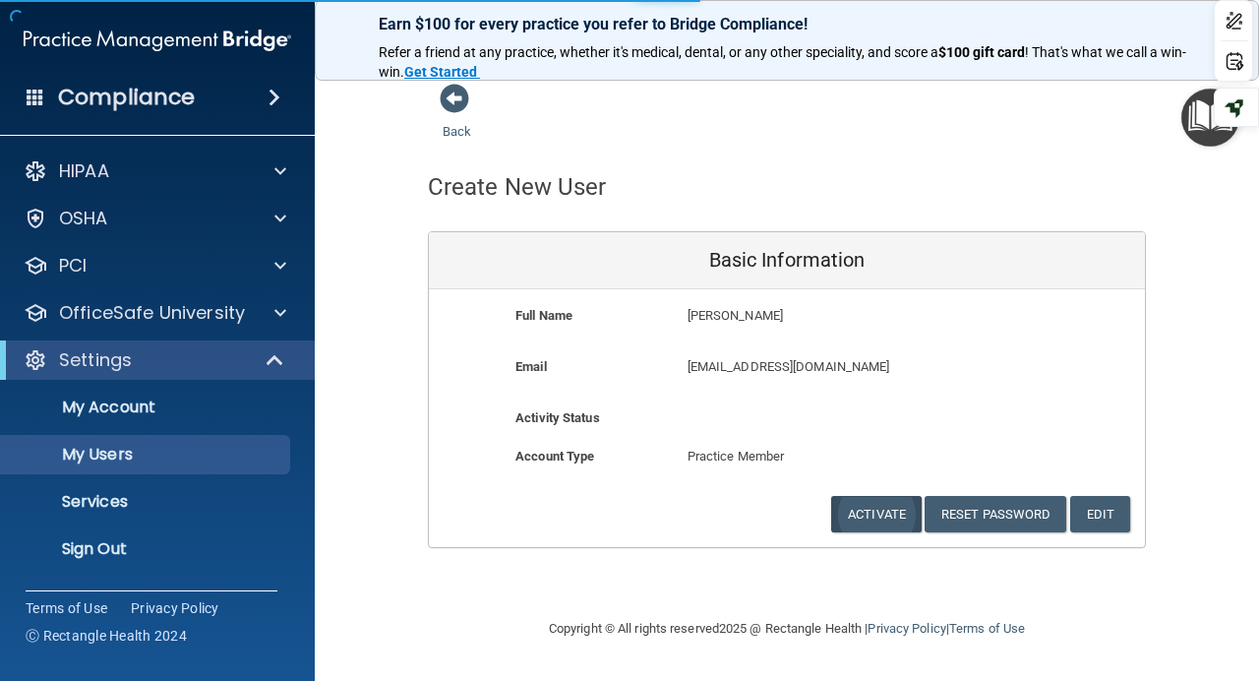
select select "20"
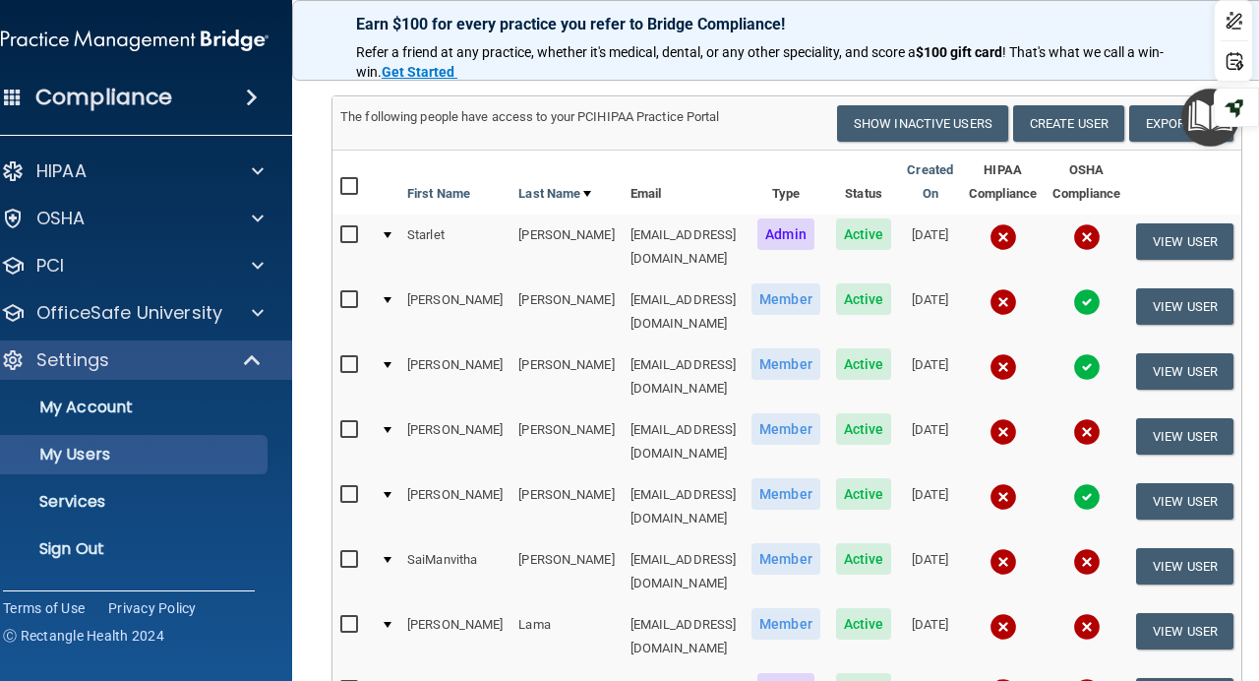
scroll to position [202, 0]
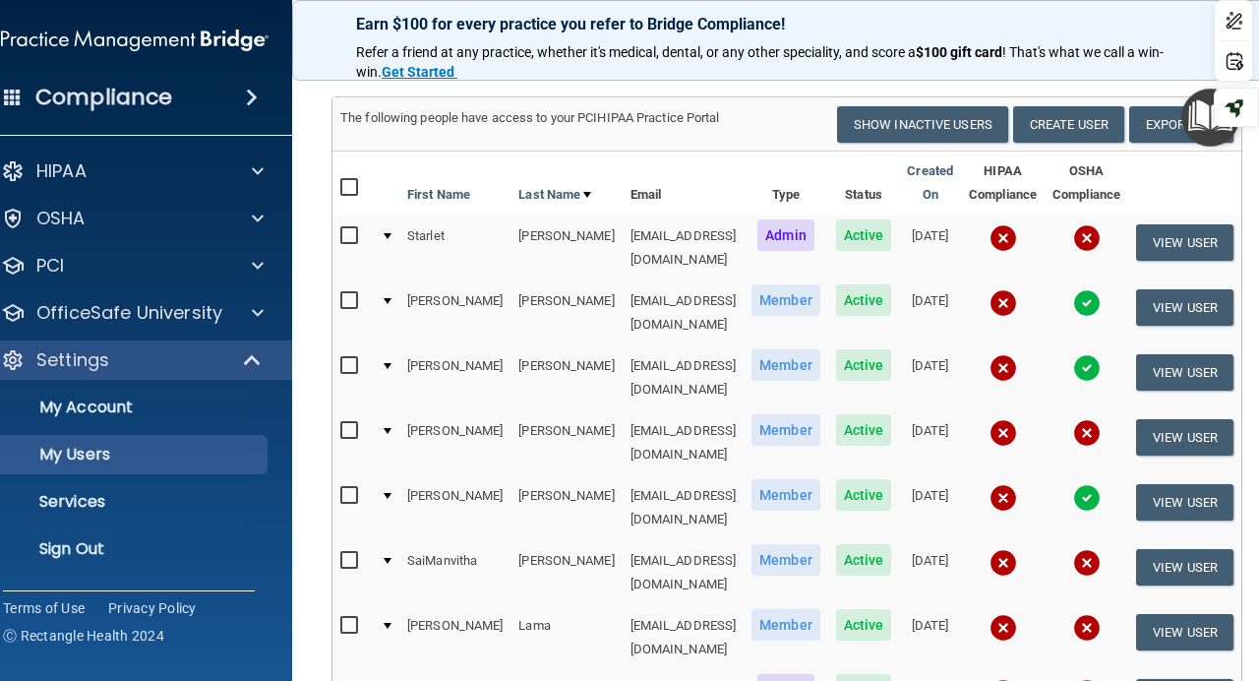
click at [200, 45] on img at bounding box center [135, 40] width 268 height 39
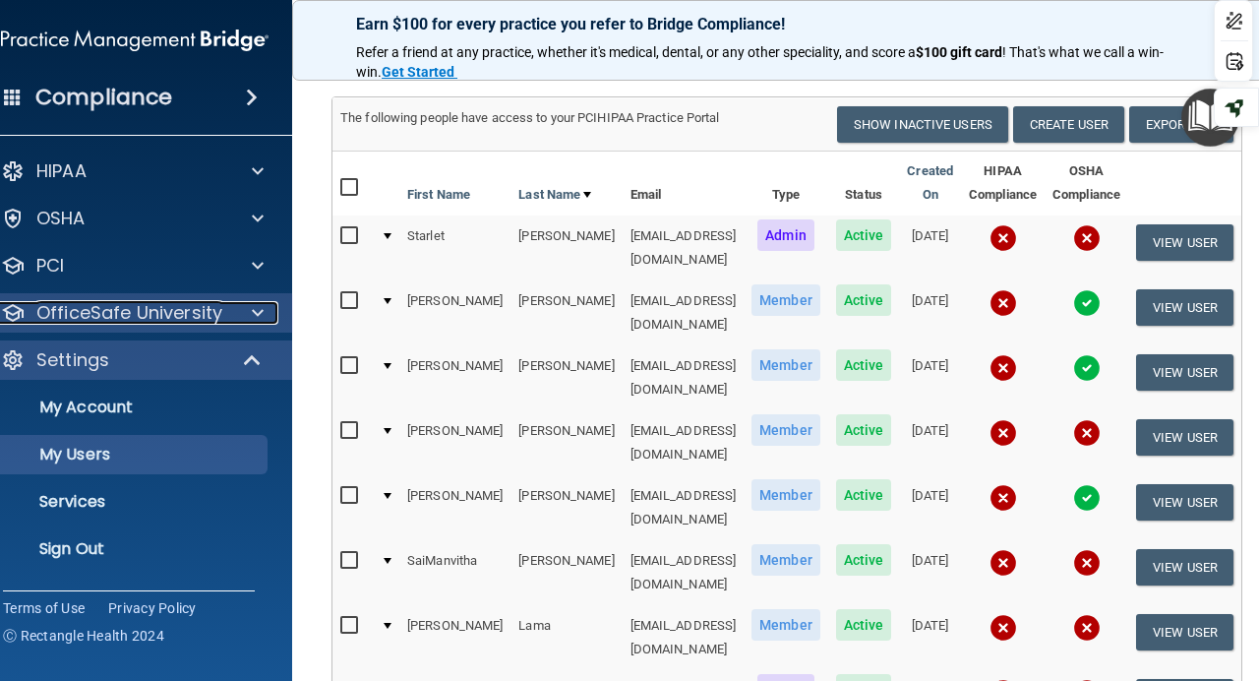
click at [136, 321] on p "OfficeSafe University" at bounding box center [129, 313] width 186 height 24
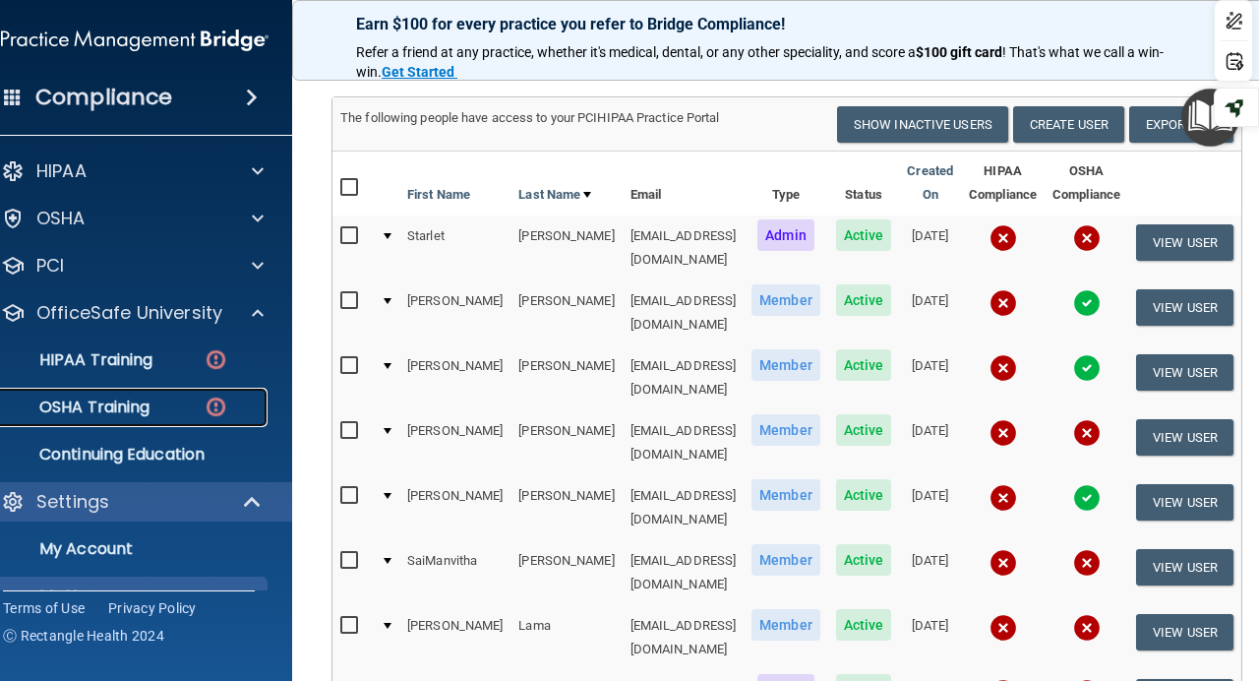
click at [101, 419] on link "OSHA Training" at bounding box center [113, 407] width 310 height 39
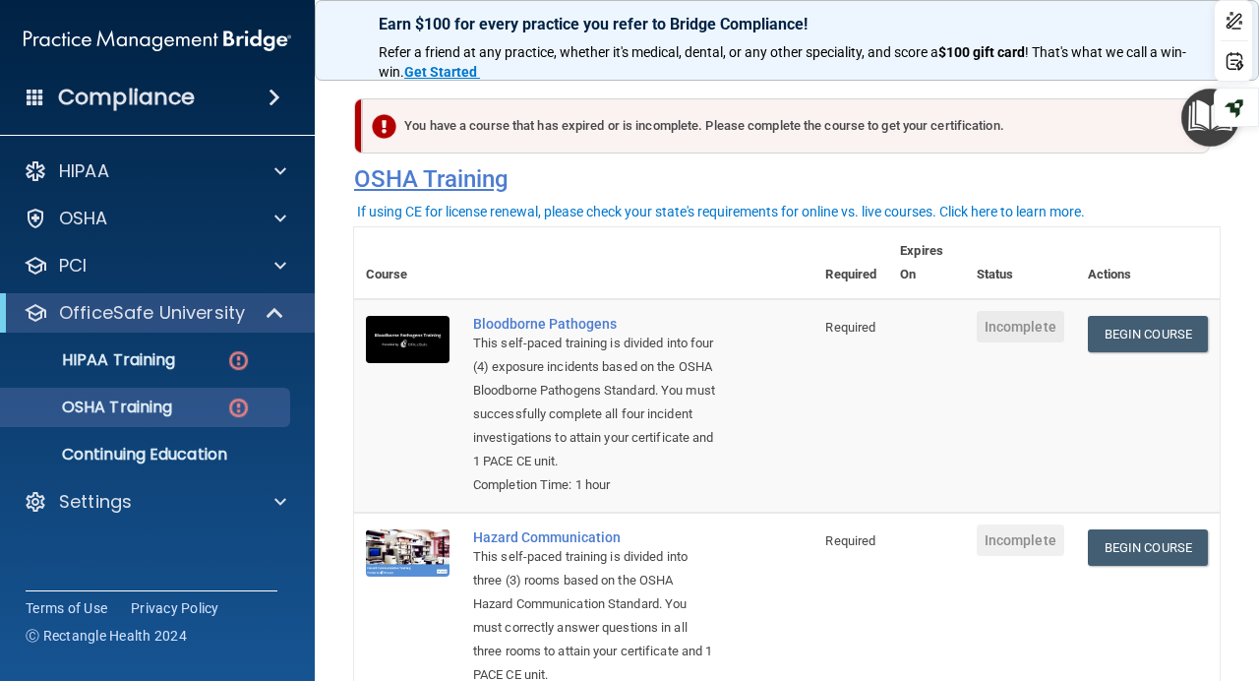
click at [955, 185] on h4 "OSHA Training" at bounding box center [787, 179] width 866 height 28
